Goal: Information Seeking & Learning: Learn about a topic

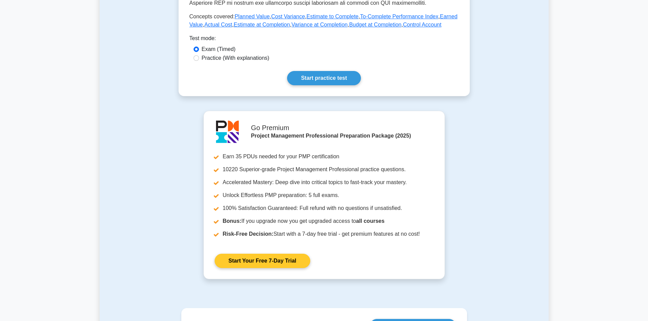
scroll to position [306, 0]
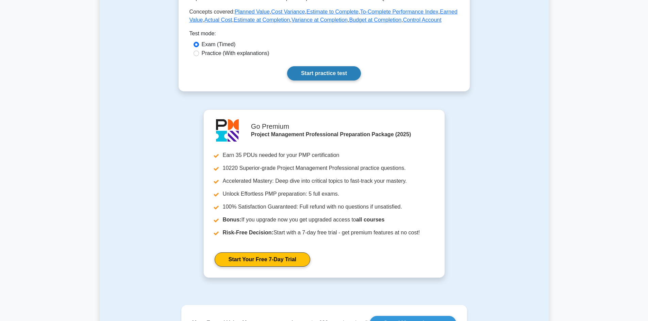
click at [319, 71] on link "Start practice test" at bounding box center [324, 73] width 74 height 14
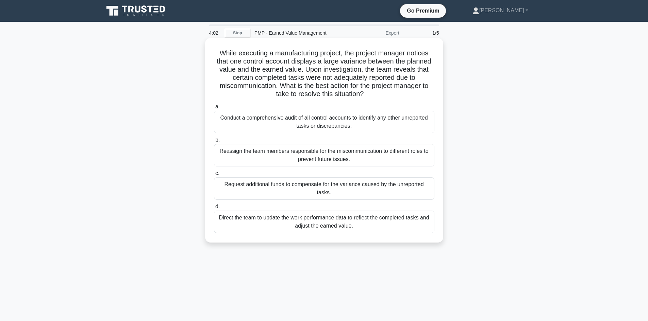
click at [392, 123] on div "Conduct a comprehensive audit of all control accounts to identify any other unr…" at bounding box center [324, 122] width 220 height 22
click at [214, 109] on input "a. Conduct a comprehensive audit of all control accounts to identify any other …" at bounding box center [214, 107] width 0 height 4
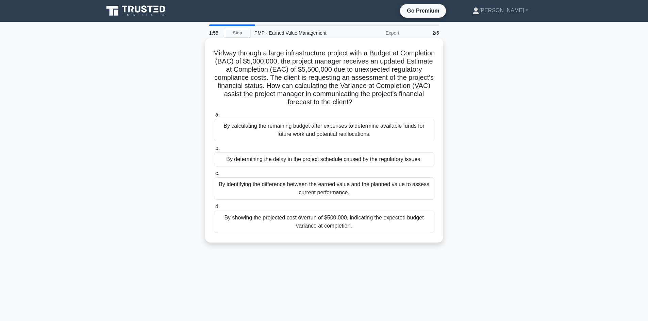
click at [313, 187] on div "By identifying the difference between the earned value and the planned value to…" at bounding box center [324, 188] width 220 height 22
click at [214, 176] on input "c. By identifying the difference between the earned value and the planned value…" at bounding box center [214, 173] width 0 height 4
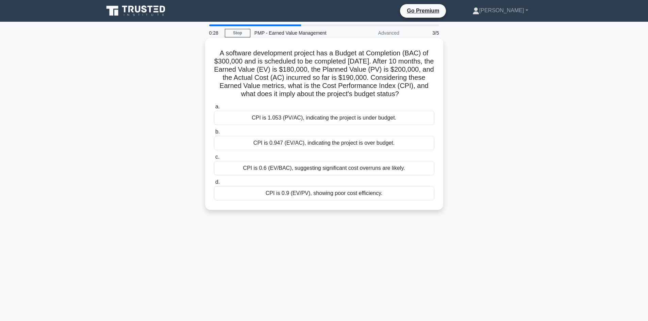
click at [293, 201] on div "CPI is 0.9 (EV/PV), showing poor cost efficiency." at bounding box center [324, 193] width 220 height 14
click at [214, 185] on input "d. CPI is 0.9 (EV/PV), showing poor cost efficiency." at bounding box center [214, 182] width 0 height 4
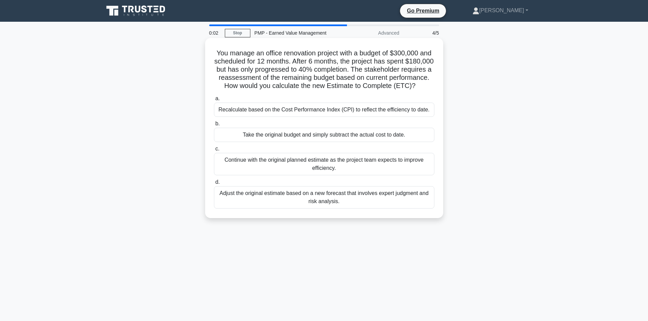
click at [326, 117] on div "Recalculate based on the Cost Performance Index (CPI) to reflect the efficiency…" at bounding box center [324, 110] width 220 height 14
click at [214, 101] on input "a. Recalculate based on the Cost Performance Index (CPI) to reflect the efficie…" at bounding box center [214, 99] width 0 height 4
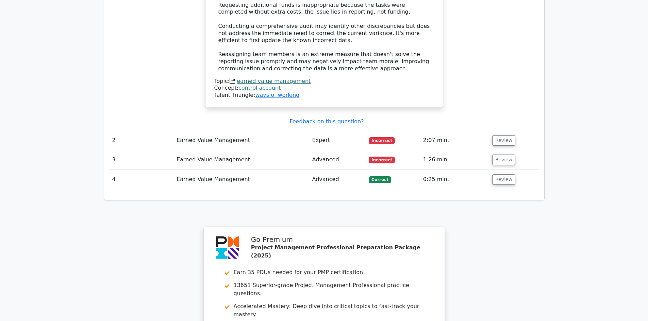
scroll to position [884, 0]
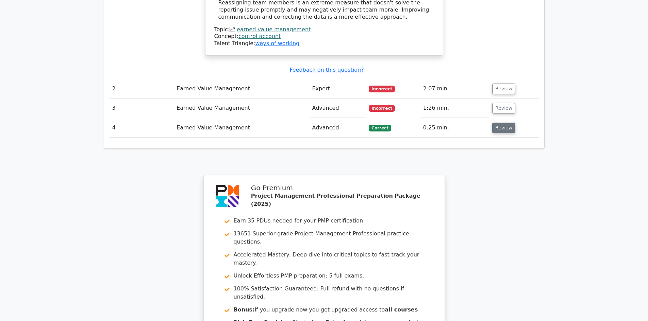
click at [502, 123] on button "Review" at bounding box center [503, 128] width 23 height 11
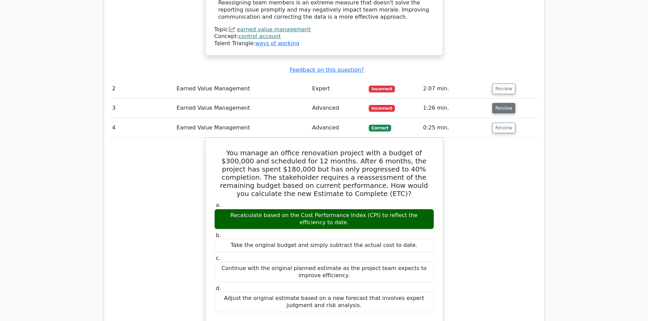
click at [510, 103] on button "Review" at bounding box center [503, 108] width 23 height 11
